Goal: Task Accomplishment & Management: Manage account settings

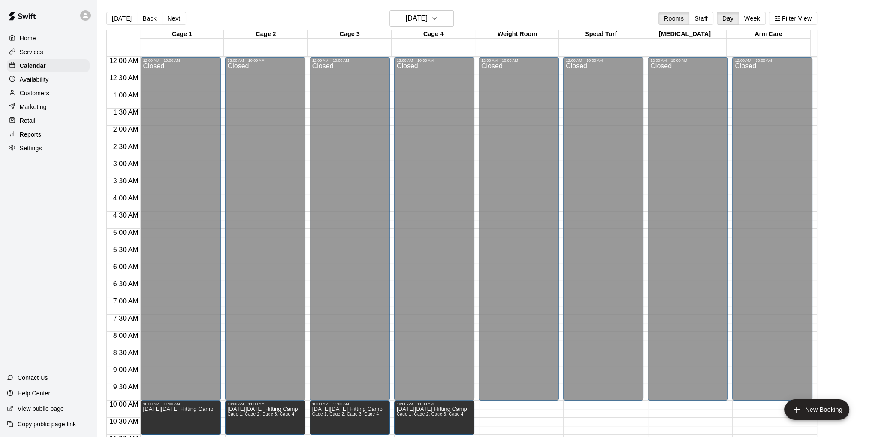
scroll to position [291, 0]
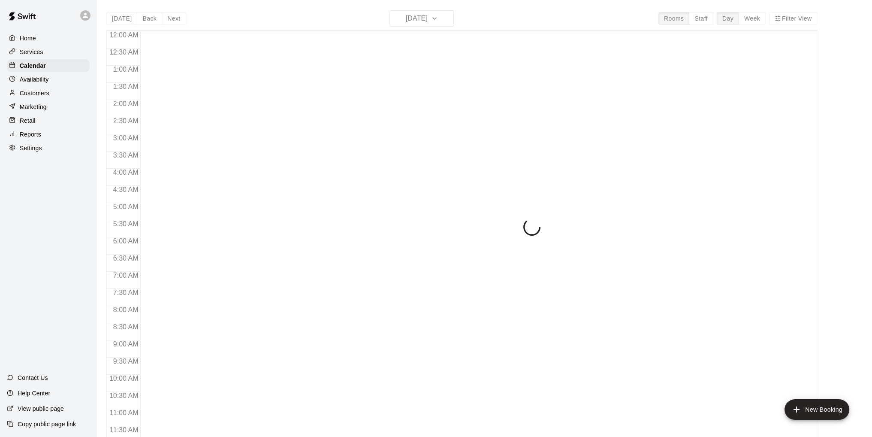
scroll to position [349, 0]
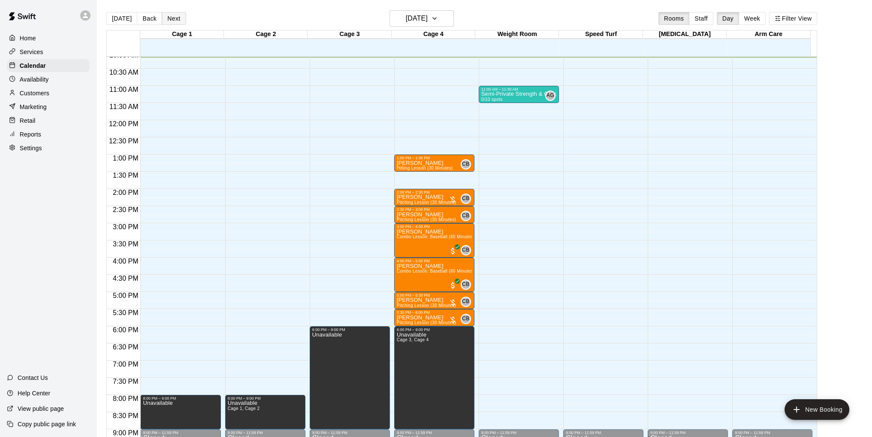
click at [177, 18] on button "Next" at bounding box center [174, 18] width 24 height 13
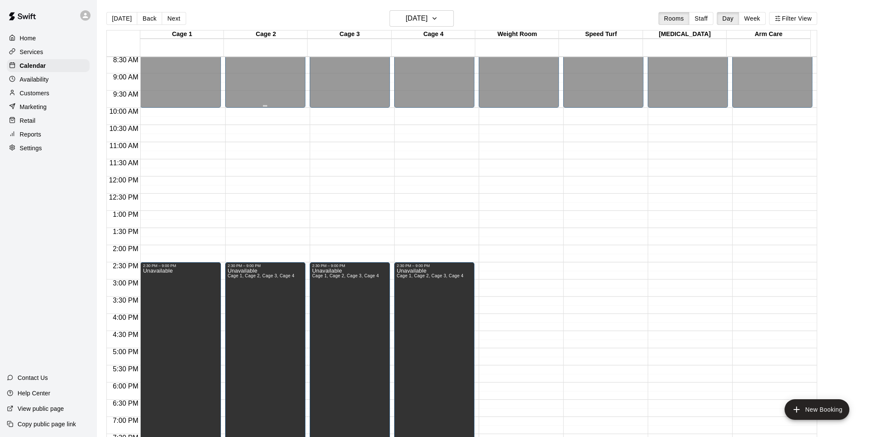
scroll to position [306, 0]
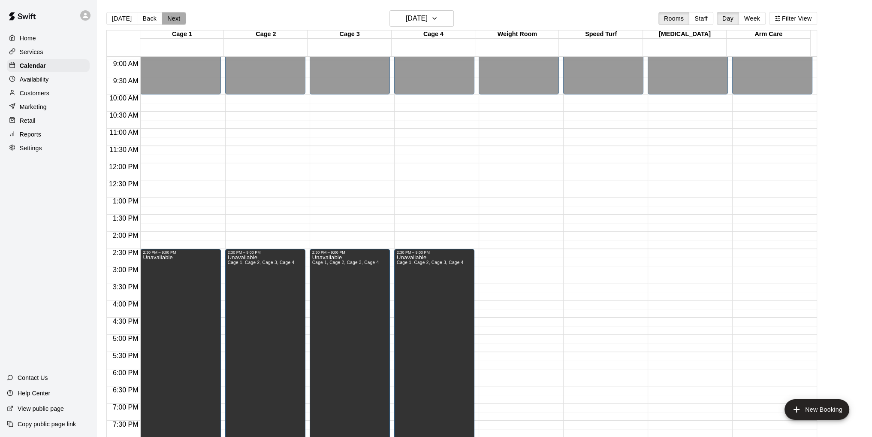
click at [165, 17] on button "Next" at bounding box center [174, 18] width 24 height 13
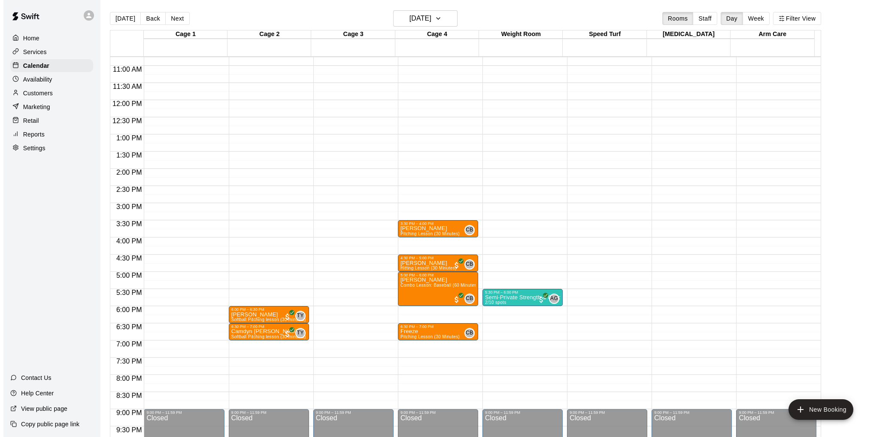
scroll to position [348, 0]
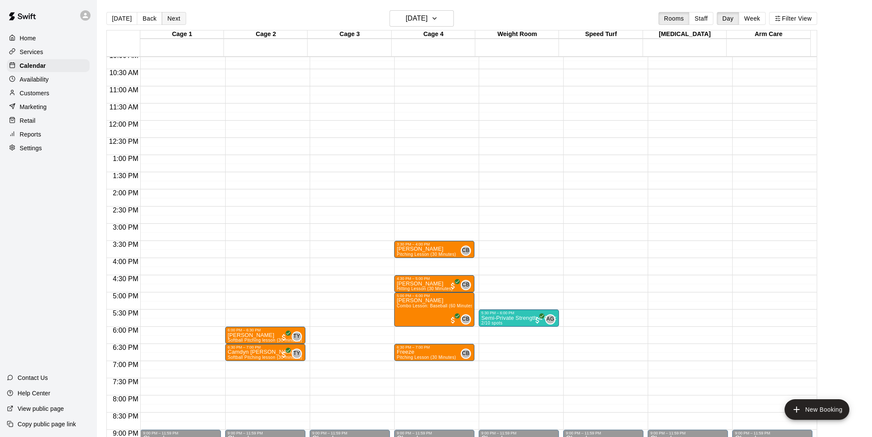
click at [175, 16] on button "Next" at bounding box center [174, 18] width 24 height 13
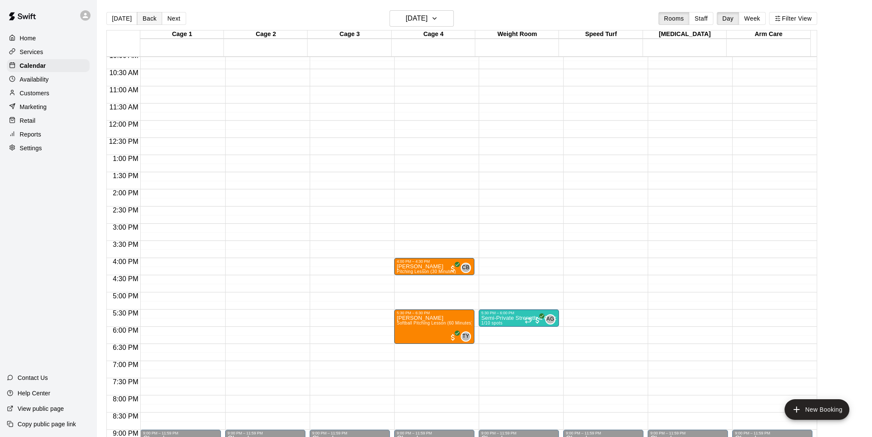
click at [148, 18] on button "Back" at bounding box center [149, 18] width 25 height 13
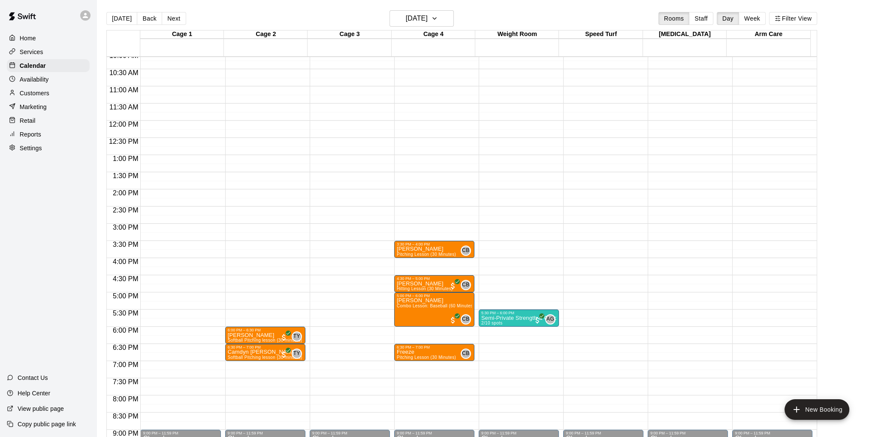
click at [350, 330] on div "12:00 AM – 10:00 AM Closed 9:00 PM – 11:59 PM Closed" at bounding box center [350, 121] width 80 height 824
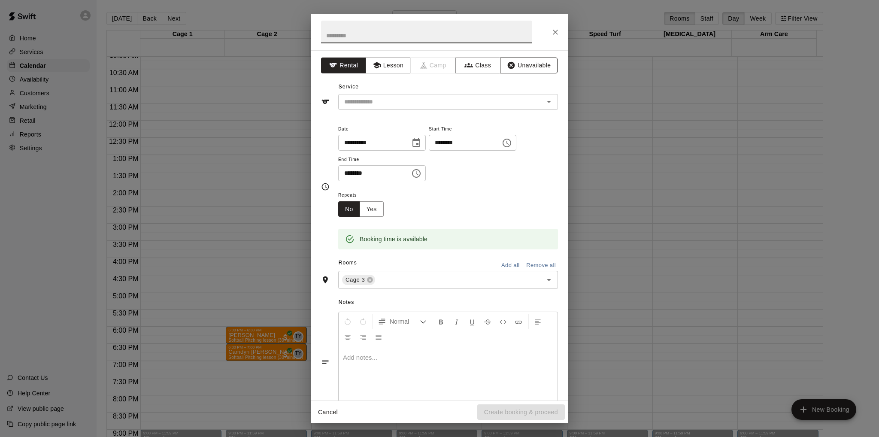
click at [529, 64] on button "Unavailable" at bounding box center [528, 65] width 57 height 16
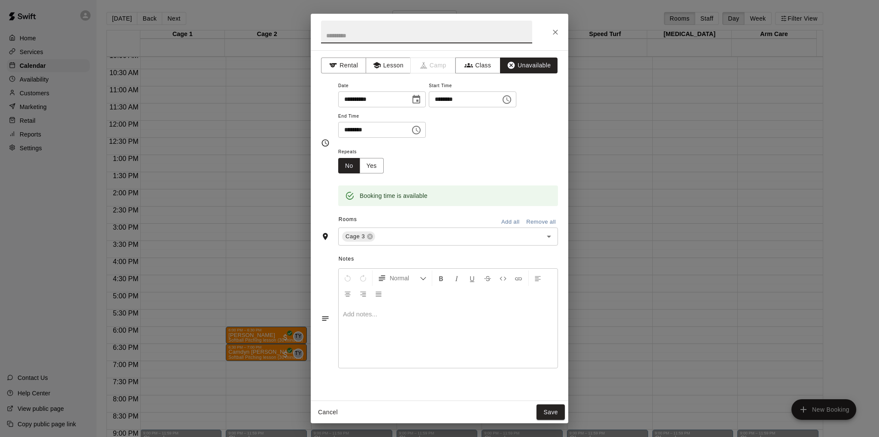
click at [440, 35] on input "text" at bounding box center [426, 32] width 211 height 23
type input "****"
click at [421, 130] on icon "Choose time, selected time is 6:30 PM" at bounding box center [416, 130] width 10 height 10
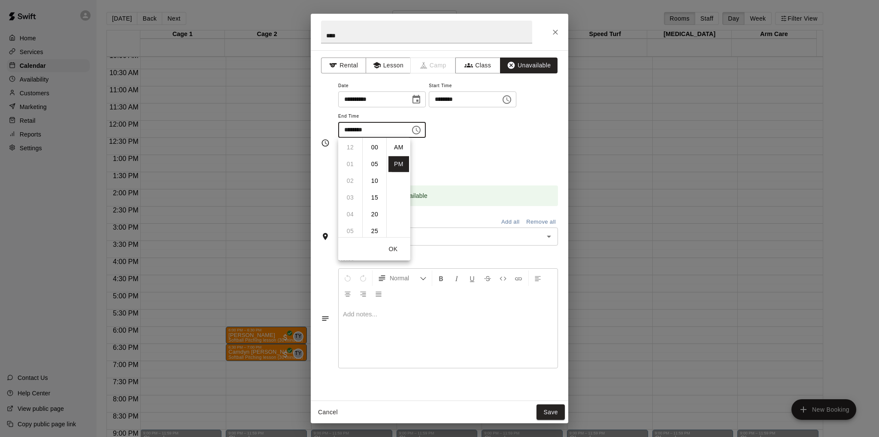
scroll to position [15, 0]
click at [348, 193] on li "09" at bounding box center [350, 198] width 21 height 16
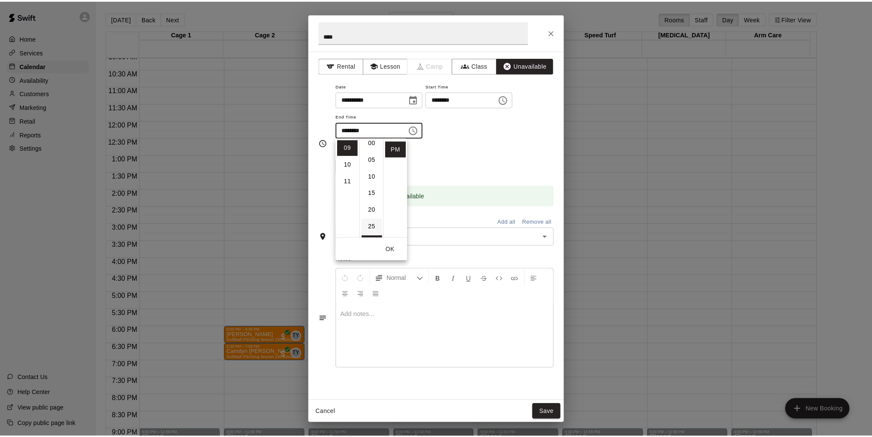
scroll to position [0, 0]
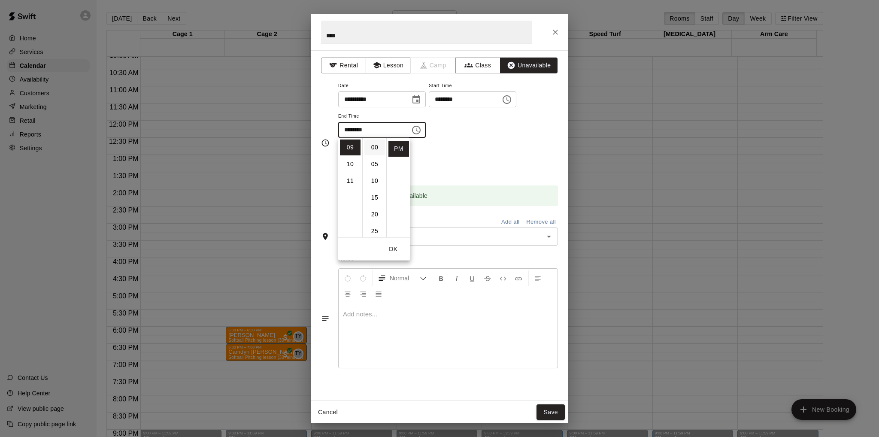
click at [371, 146] on li "00" at bounding box center [374, 147] width 21 height 16
type input "********"
click at [517, 148] on div "Repeats No Yes" at bounding box center [448, 159] width 220 height 27
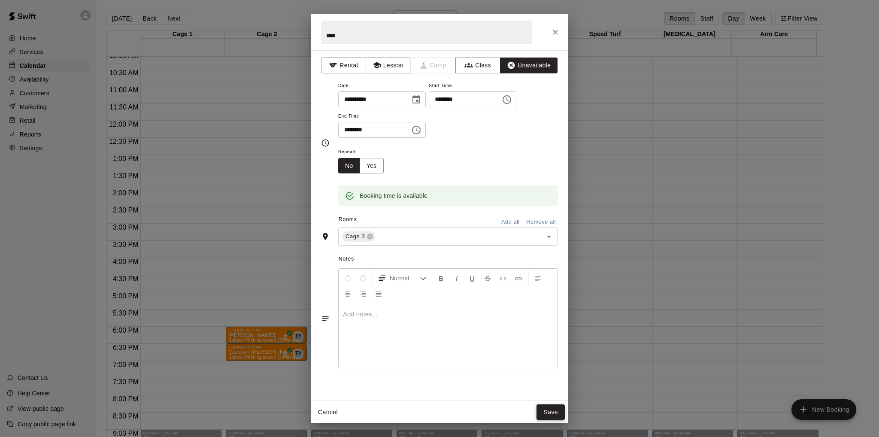
click at [549, 412] on button "Save" at bounding box center [550, 412] width 28 height 16
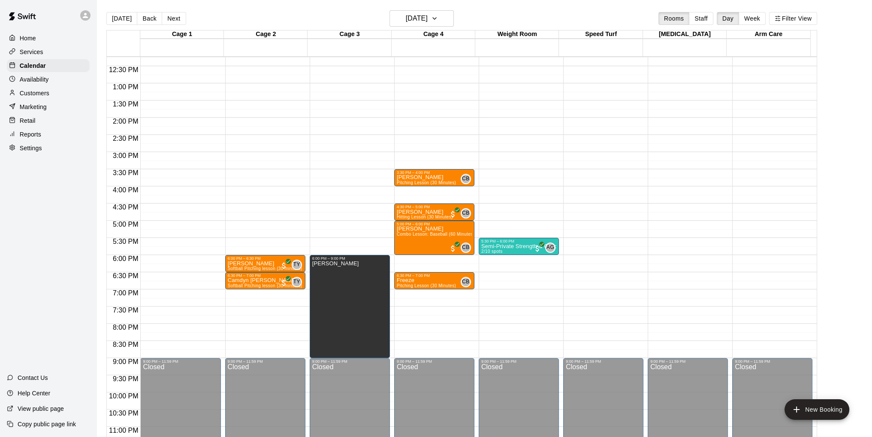
scroll to position [434, 0]
